Goal: Use online tool/utility: Utilize a website feature to perform a specific function

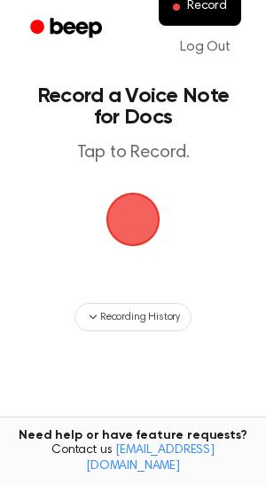
click at [142, 238] on span "button" at bounding box center [133, 219] width 66 height 66
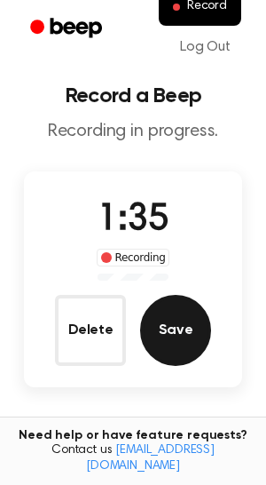
click at [174, 334] on button "Save" at bounding box center [175, 330] width 71 height 71
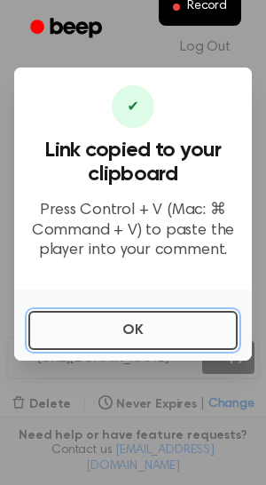
click at [172, 324] on button "OK" at bounding box center [132, 330] width 209 height 39
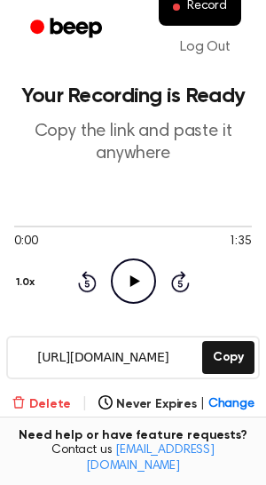
click at [56, 401] on button "Delete" at bounding box center [41, 404] width 59 height 19
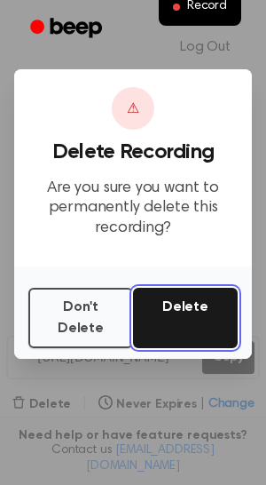
click at [194, 304] on button "Delete" at bounding box center [185, 318] width 105 height 60
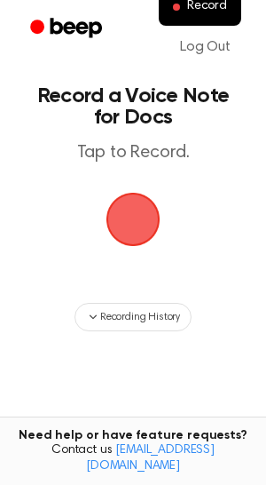
click at [136, 231] on span "button" at bounding box center [133, 219] width 50 height 50
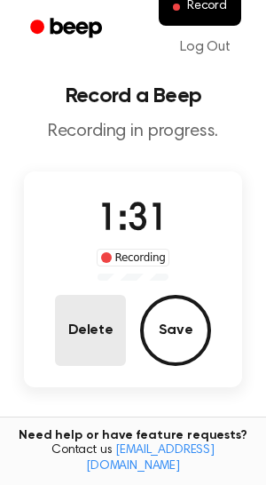
click at [104, 328] on button "Delete" at bounding box center [90, 330] width 71 height 71
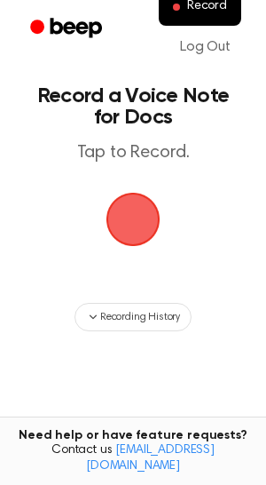
click at [118, 209] on span "button" at bounding box center [133, 219] width 50 height 50
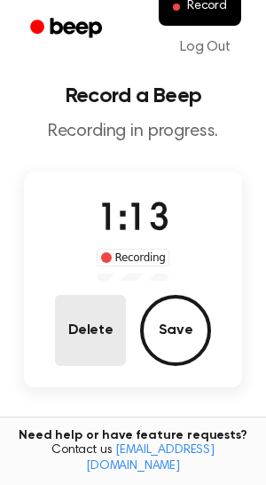
click at [86, 339] on button "Delete" at bounding box center [90, 330] width 71 height 71
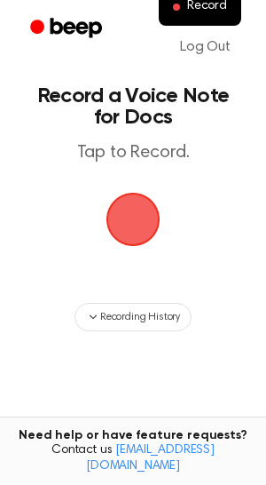
click at [129, 216] on span "button" at bounding box center [134, 220] width 54 height 54
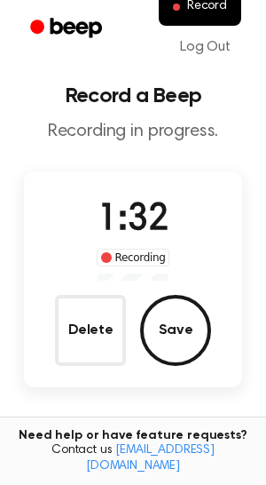
click at [170, 319] on button "Save" at bounding box center [175, 330] width 71 height 71
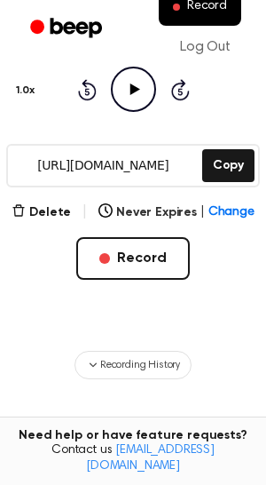
scroll to position [187, 0]
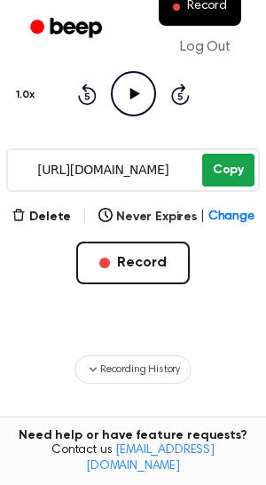
click at [228, 170] on button "Copy" at bounding box center [228, 170] width 52 height 33
